Goal: Task Accomplishment & Management: Use online tool/utility

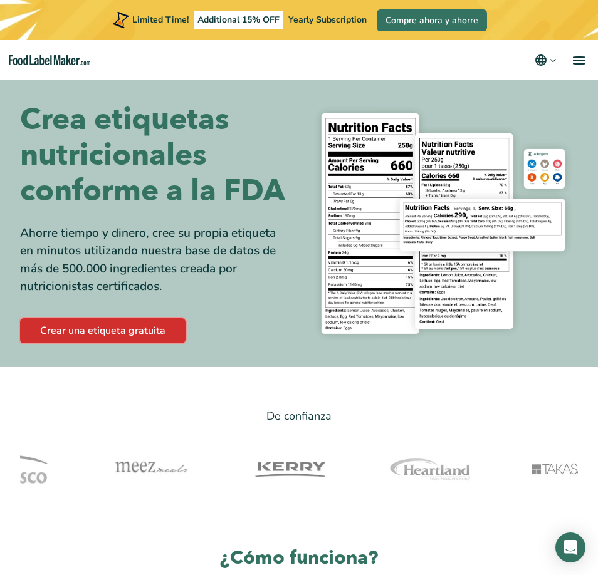
click at [125, 343] on link "Crear una etiqueta gratuita" at bounding box center [102, 330] width 165 height 25
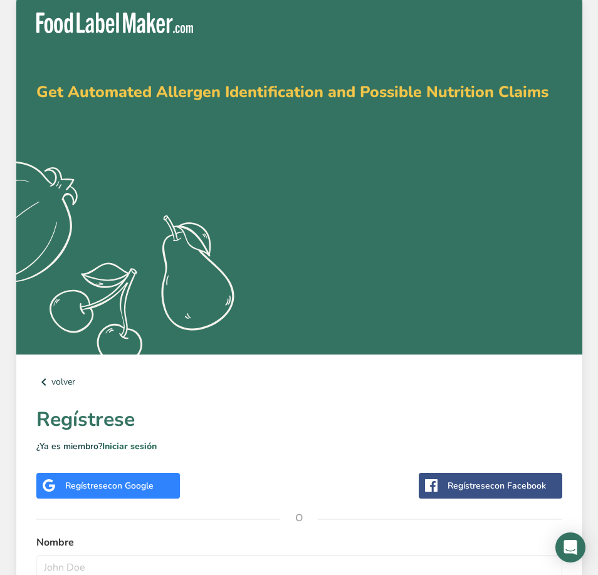
click at [341, 167] on div "Get Automated Allergen Identification and Possible Nutrition Claims .a{fill:#f5…" at bounding box center [299, 173] width 566 height 362
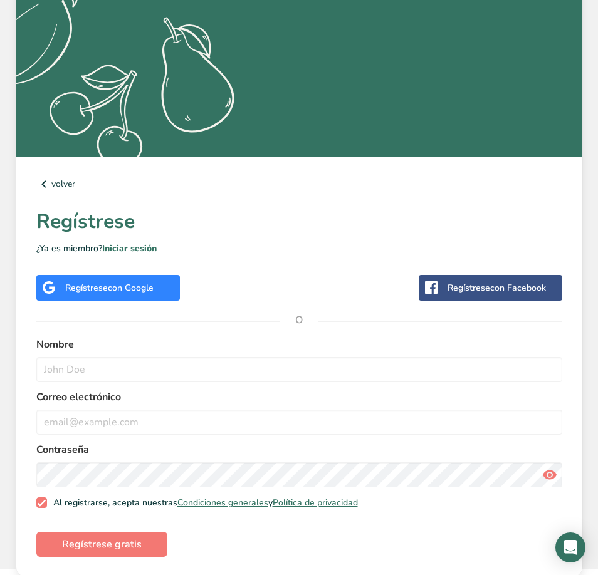
scroll to position [200, 0]
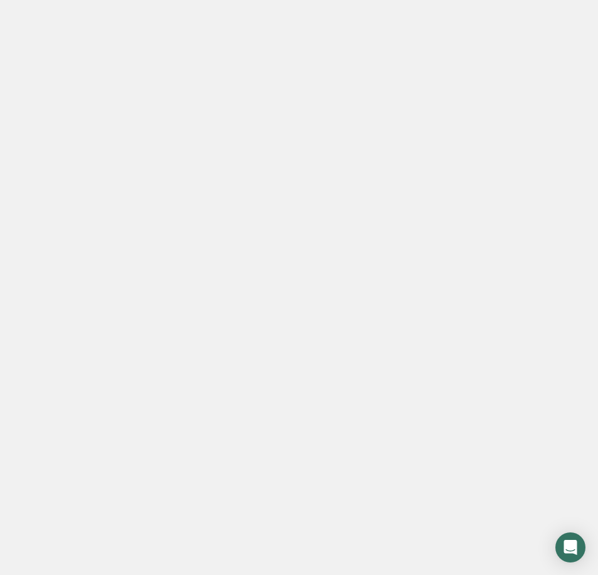
scroll to position [255, 0]
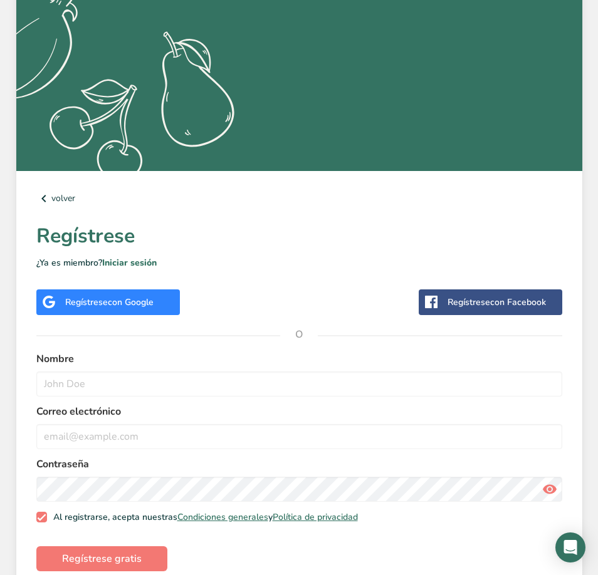
scroll to position [200, 0]
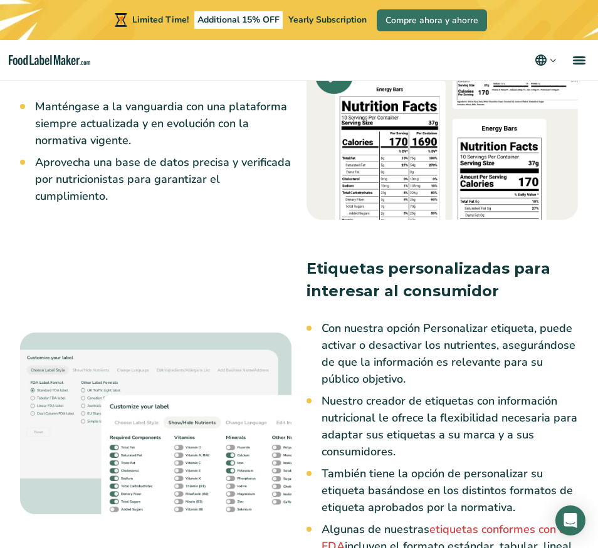
scroll to position [1817, 0]
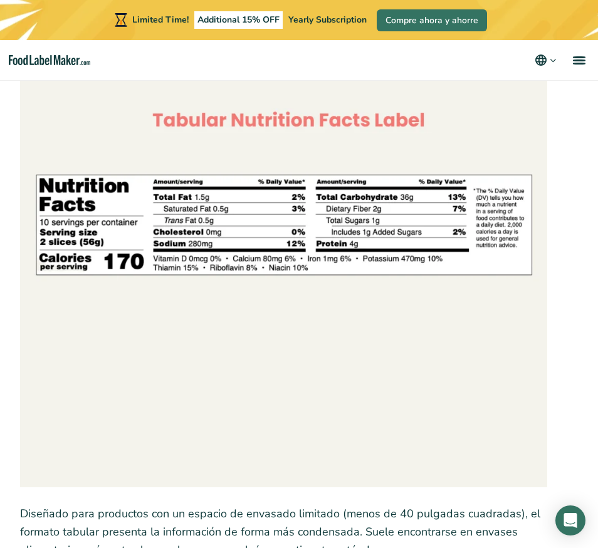
scroll to position [3196, 0]
